Goal: Transaction & Acquisition: Purchase product/service

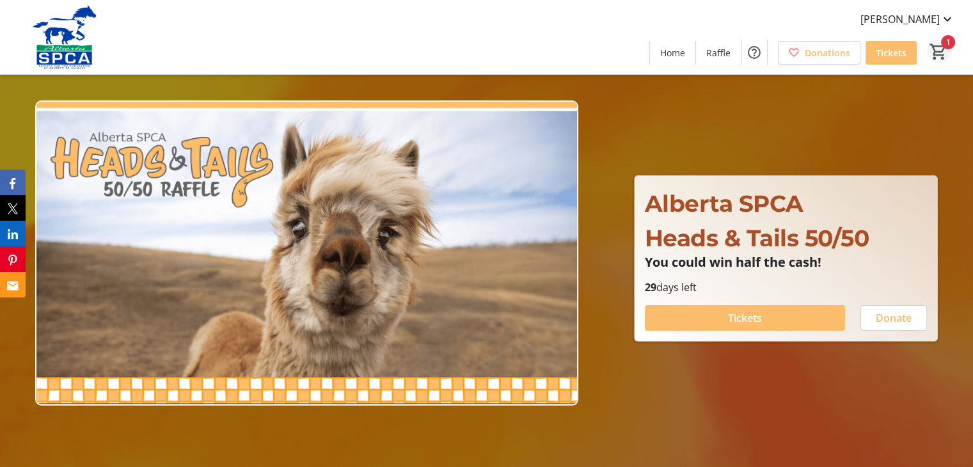
click at [940, 45] on mat-icon "1" at bounding box center [938, 51] width 19 height 19
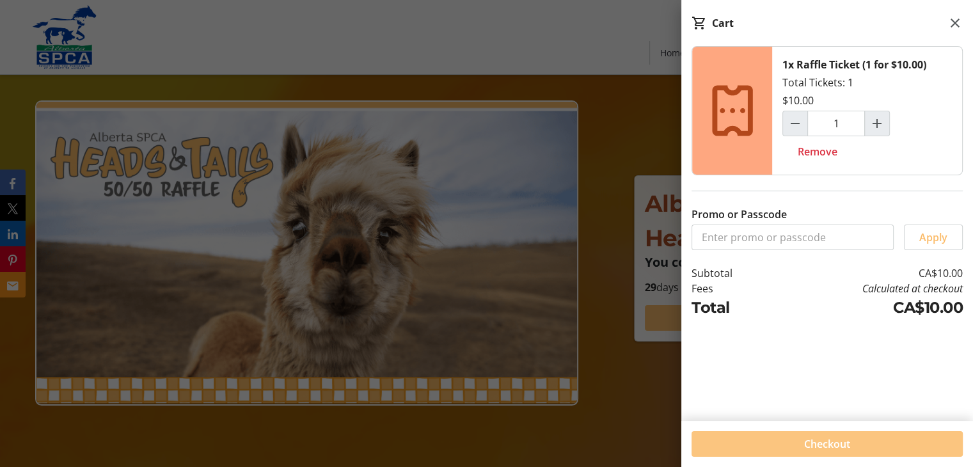
click at [830, 444] on span "Checkout" at bounding box center [827, 443] width 46 height 15
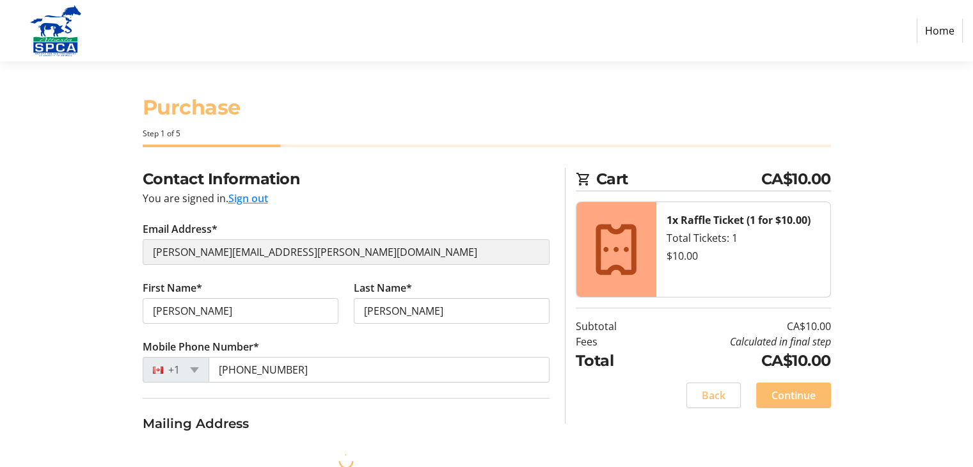
select select "CA"
click at [937, 34] on link "Home" at bounding box center [940, 31] width 46 height 24
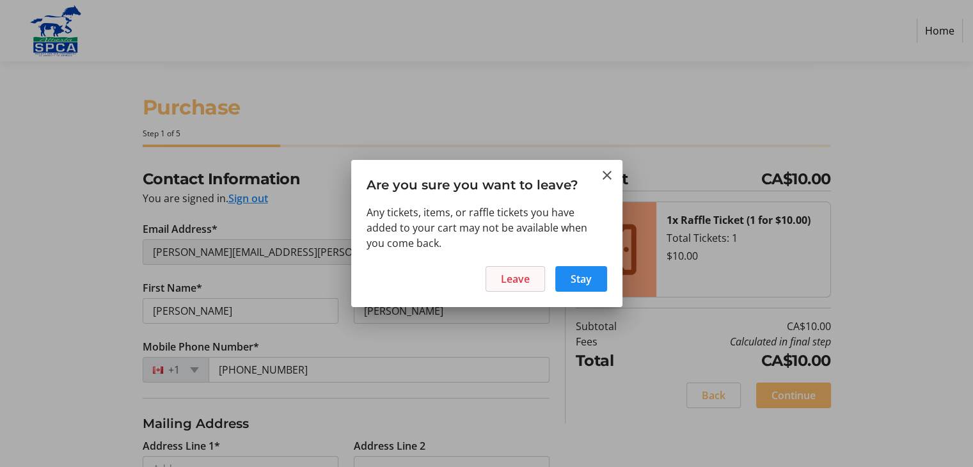
click at [502, 272] on span "Leave" at bounding box center [515, 278] width 29 height 15
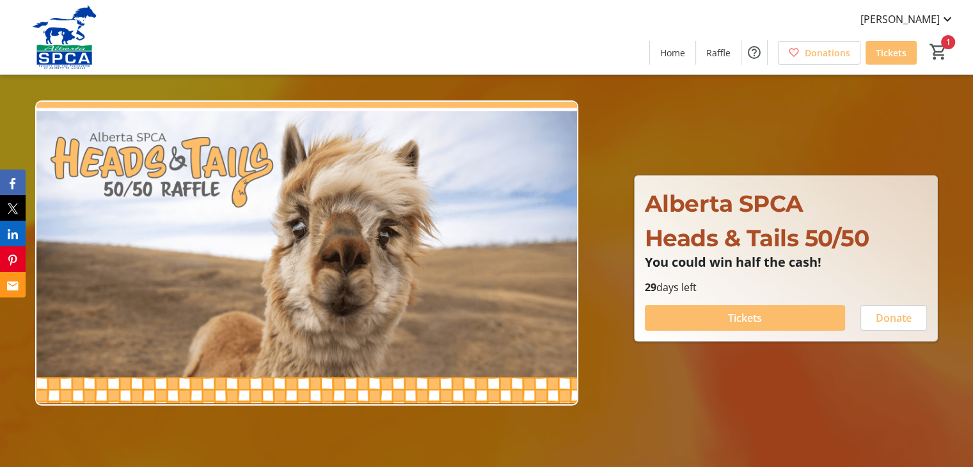
type input "1"
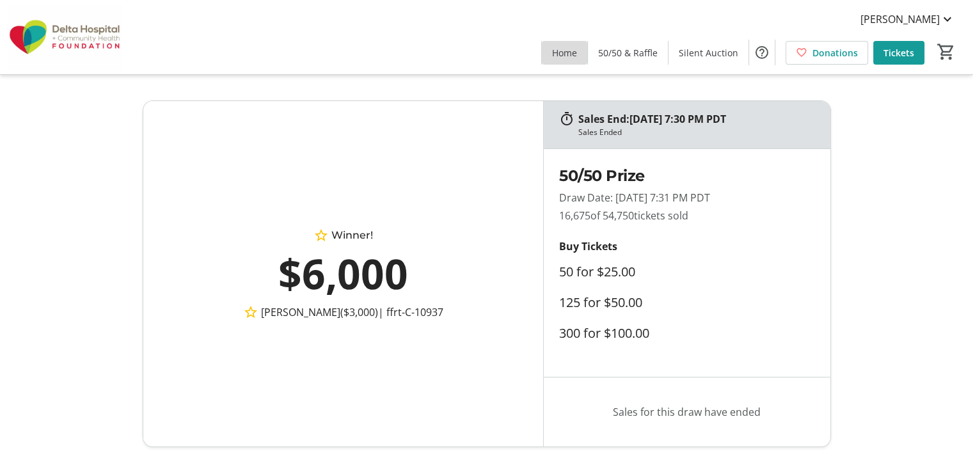
click at [575, 48] on span "Home" at bounding box center [564, 52] width 25 height 13
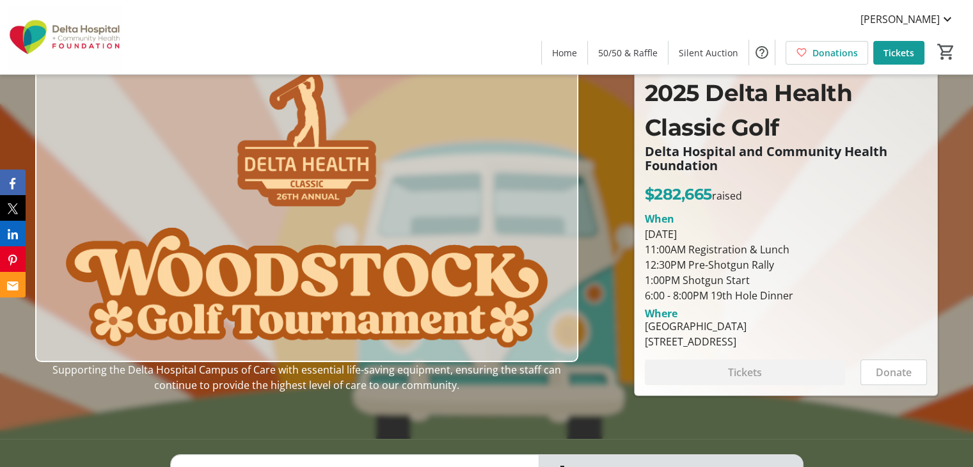
scroll to position [18, 0]
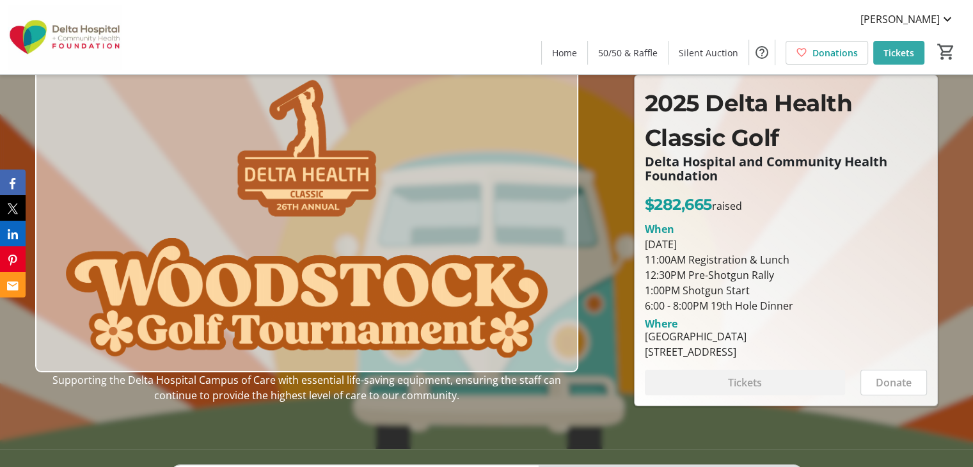
click at [900, 58] on span "Tickets" at bounding box center [898, 52] width 31 height 13
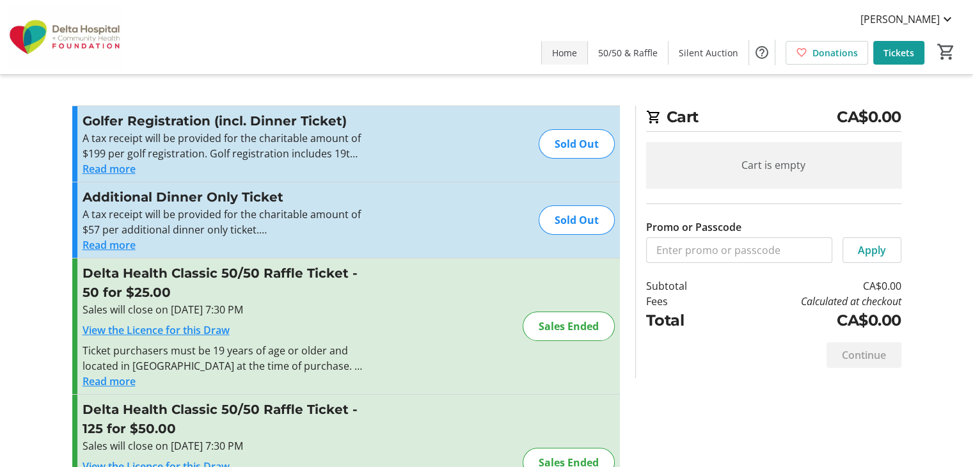
click at [563, 61] on span at bounding box center [564, 52] width 45 height 31
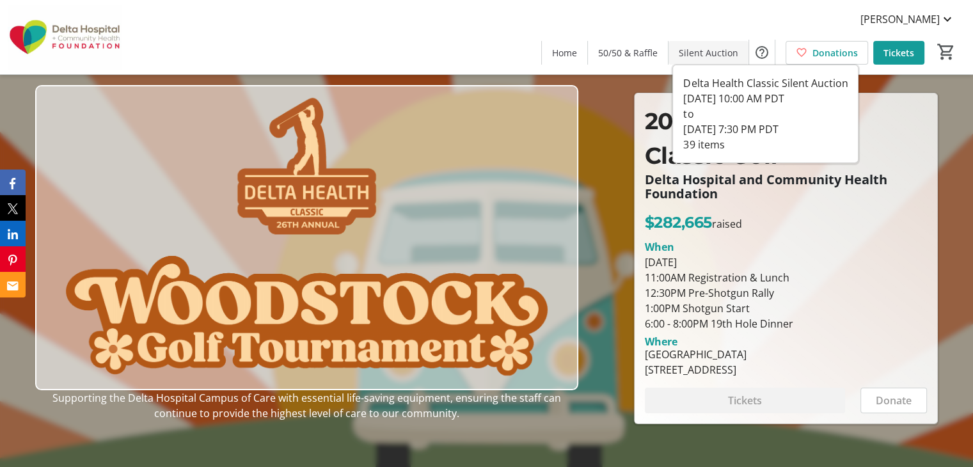
click at [702, 61] on span at bounding box center [709, 52] width 80 height 31
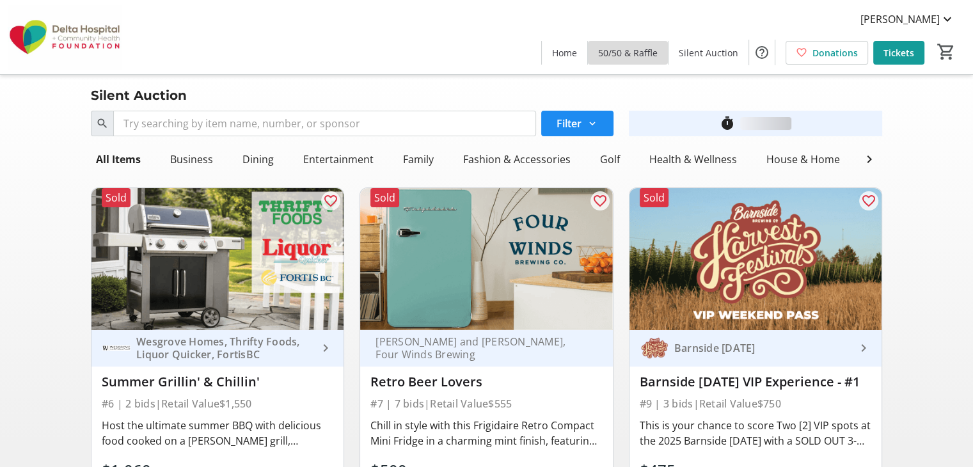
click at [633, 49] on span "50/50 & Raffle" at bounding box center [627, 52] width 59 height 13
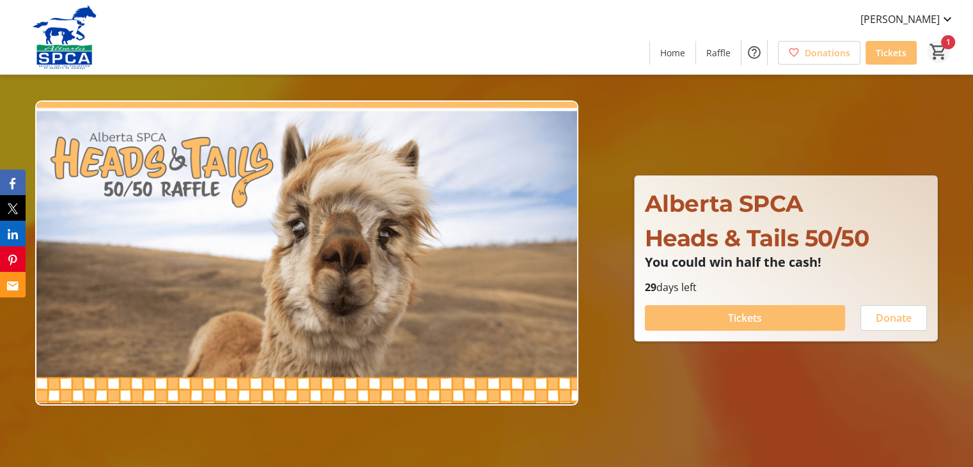
click at [942, 45] on mat-icon "1" at bounding box center [938, 51] width 19 height 19
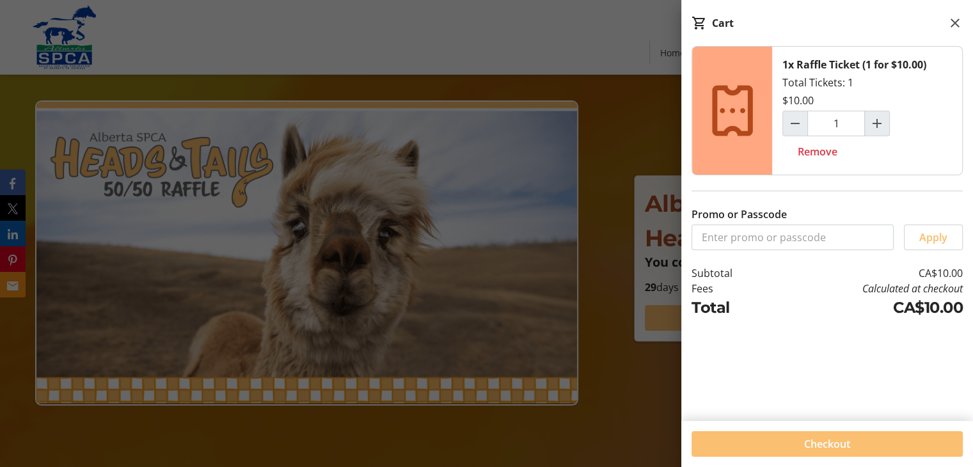
click at [832, 450] on span "Checkout" at bounding box center [827, 443] width 46 height 15
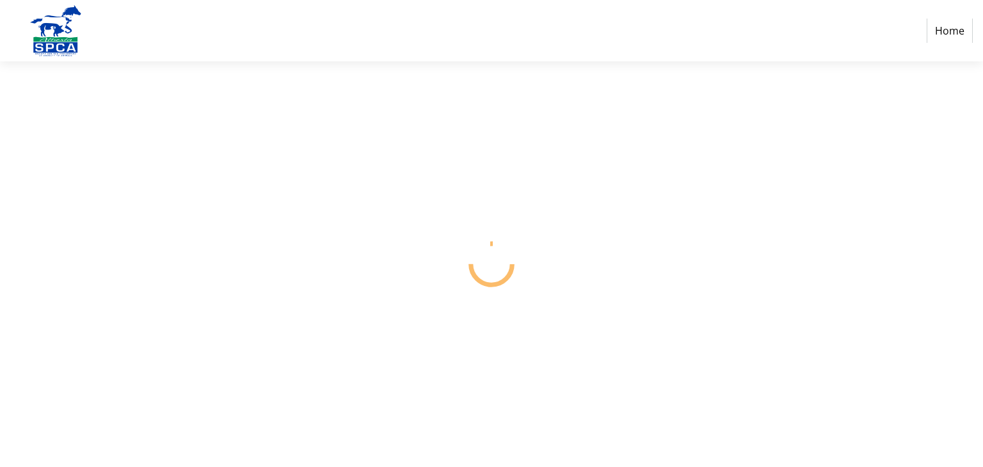
select select "CA"
